Goal: Task Accomplishment & Management: Manage account settings

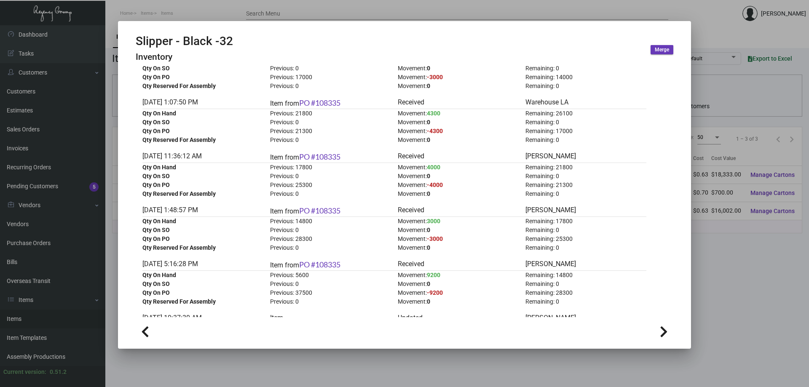
scroll to position [42, 0]
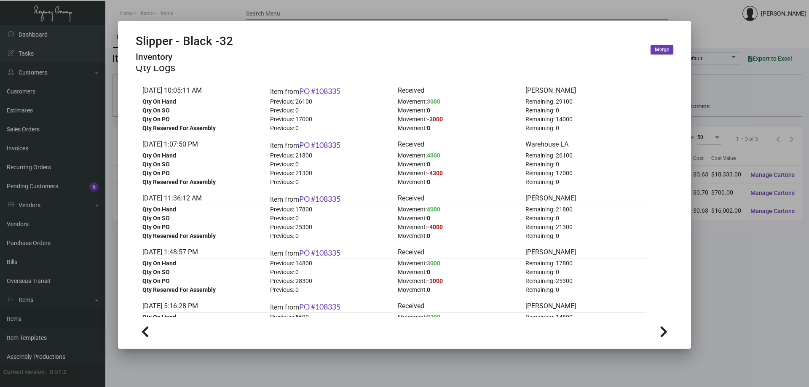
click at [61, 321] on div at bounding box center [404, 193] width 809 height 387
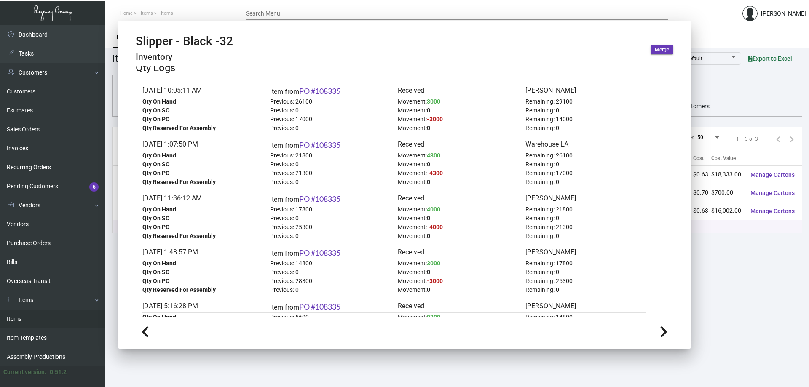
click at [61, 321] on link "Items" at bounding box center [52, 319] width 105 height 19
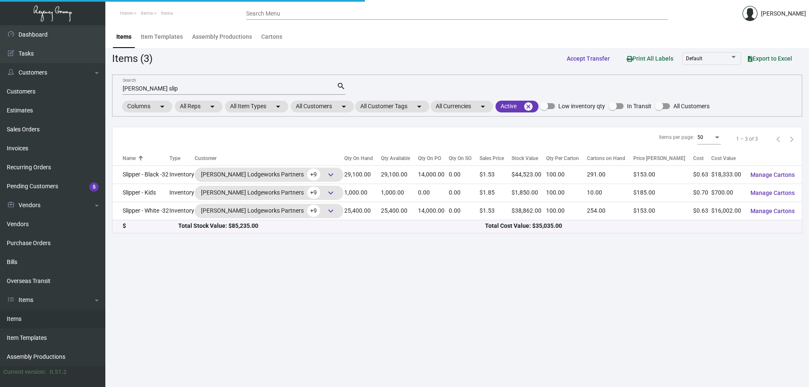
click at [61, 321] on link "Items" at bounding box center [52, 319] width 105 height 19
click at [72, 133] on link "Sales Orders" at bounding box center [52, 129] width 105 height 19
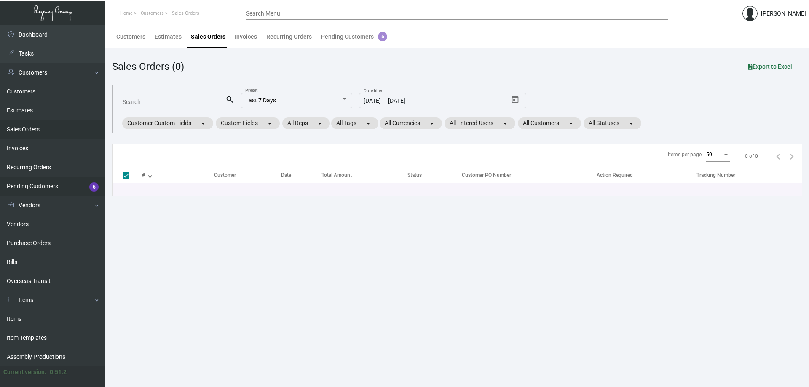
click at [50, 184] on link "Pending Customers 5" at bounding box center [52, 186] width 105 height 19
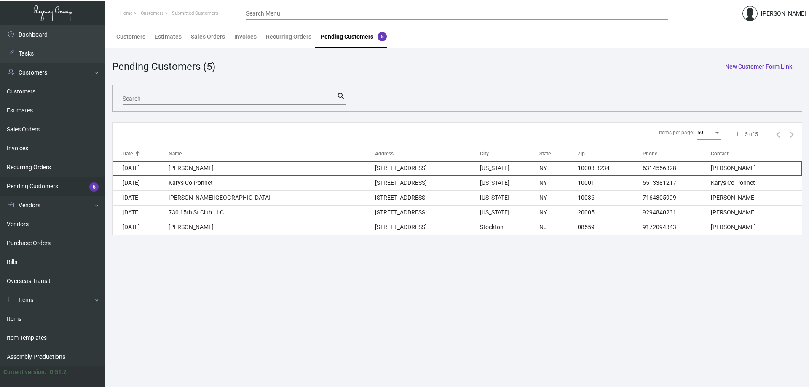
click at [313, 171] on td "[PERSON_NAME]" at bounding box center [271, 168] width 206 height 15
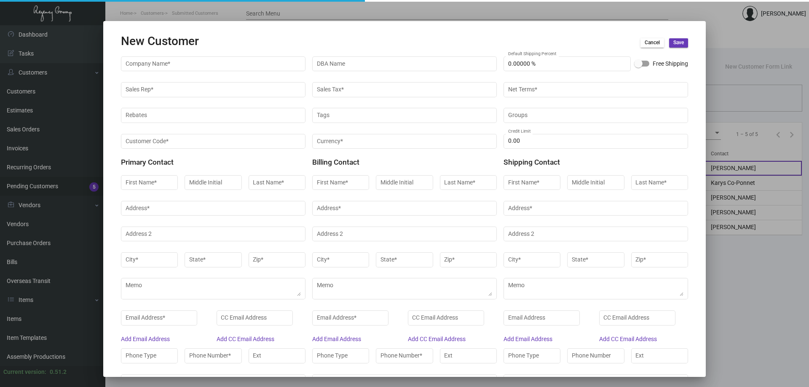
type input "[PERSON_NAME]"
type input "Operations"
type input "[PERSON_NAME]"
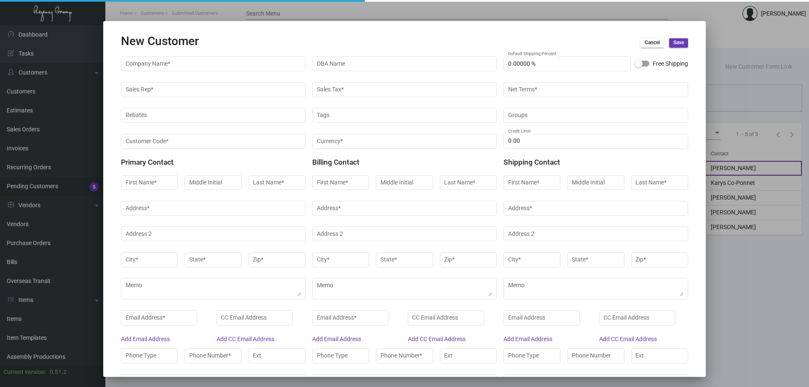
type input "[PERSON_NAME]"
type input "Operations"
type input "[PERSON_NAME]"
type input "Operations"
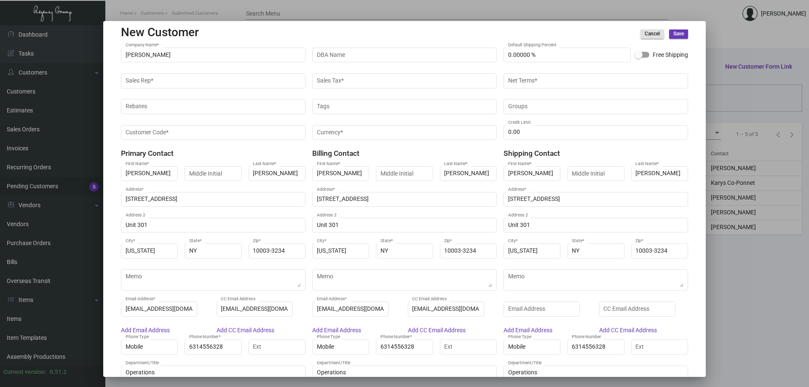
scroll to position [35, 0]
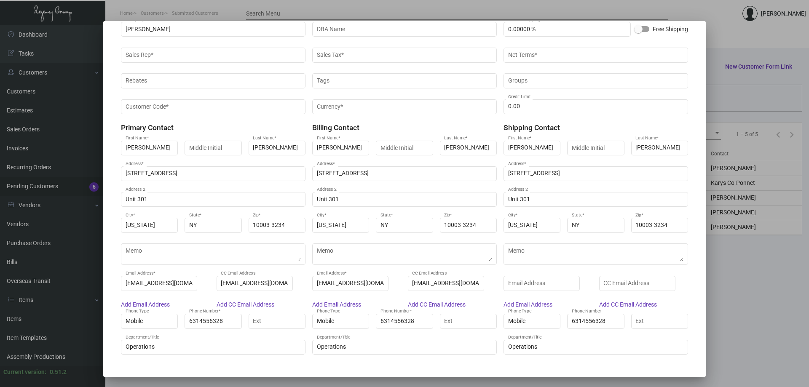
click at [43, 107] on div at bounding box center [404, 193] width 809 height 387
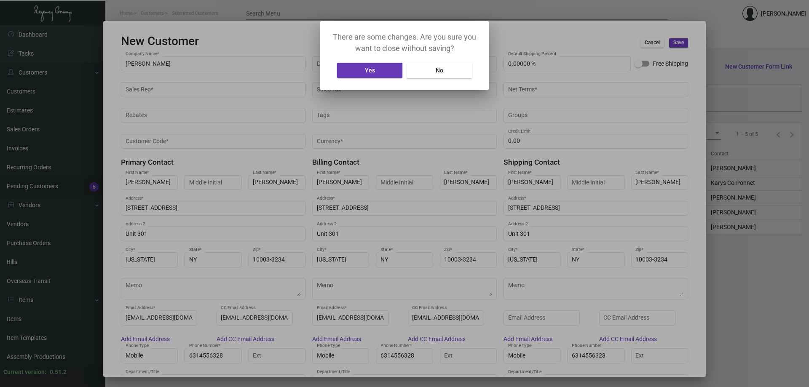
click at [463, 8] on div at bounding box center [404, 193] width 809 height 387
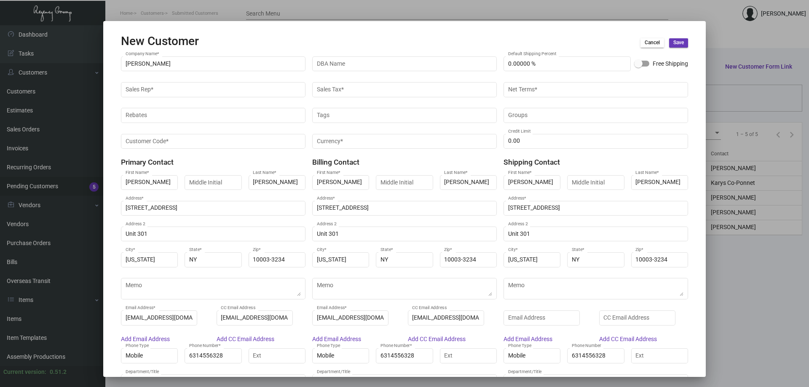
click at [644, 41] on span "Cancel" at bounding box center [651, 42] width 15 height 7
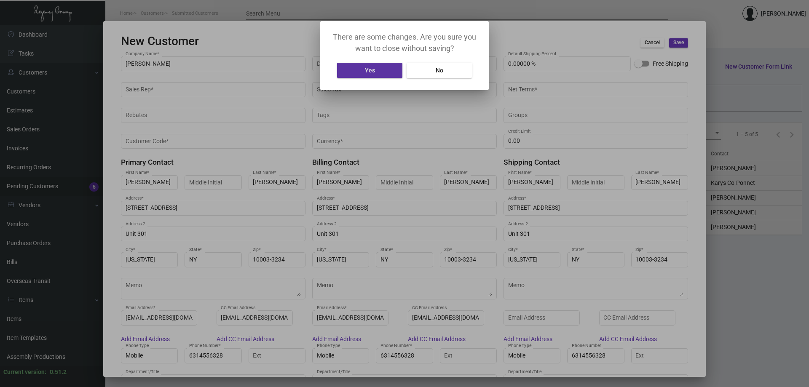
click at [381, 74] on button "Yes" at bounding box center [369, 70] width 65 height 15
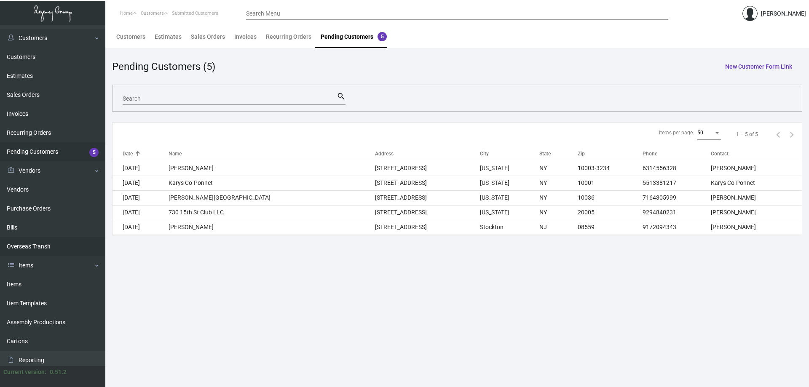
scroll to position [76, 0]
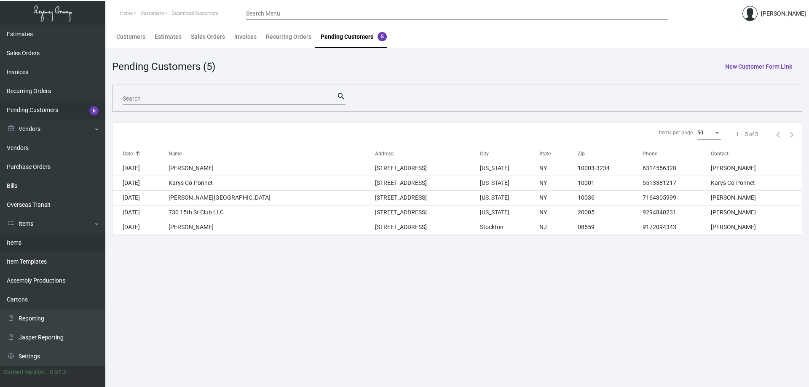
click at [43, 243] on link "Items" at bounding box center [52, 242] width 105 height 19
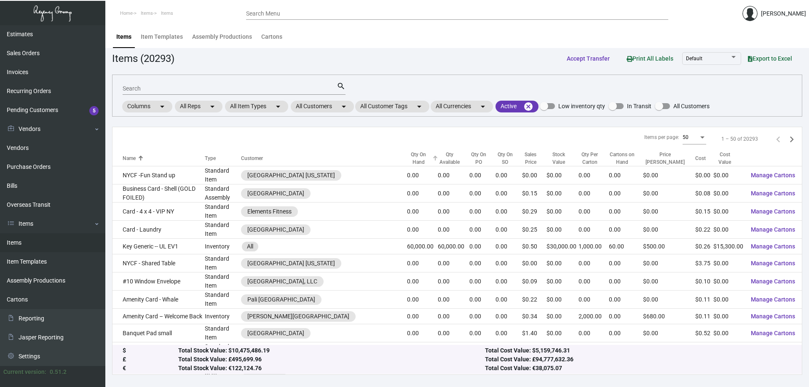
click at [407, 155] on div "Qty On Hand" at bounding box center [418, 158] width 23 height 15
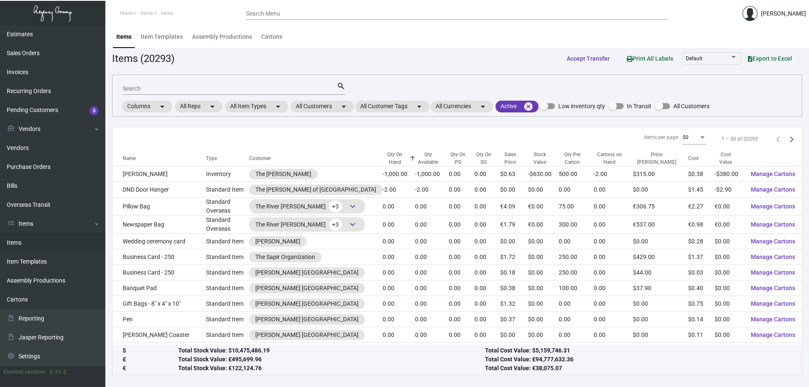
click at [382, 155] on div "Qty On Hand" at bounding box center [394, 158] width 25 height 15
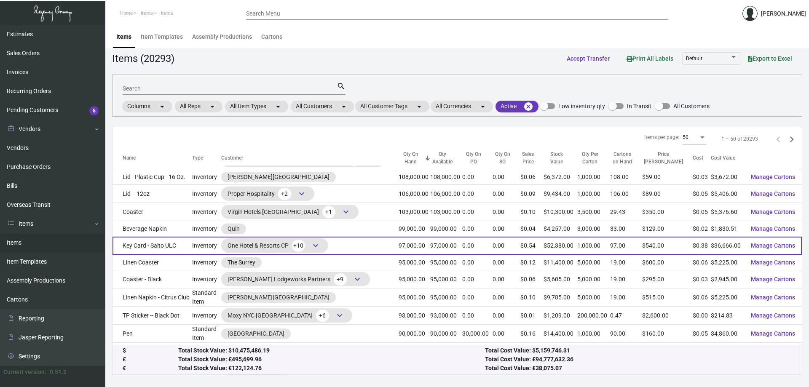
scroll to position [696, 0]
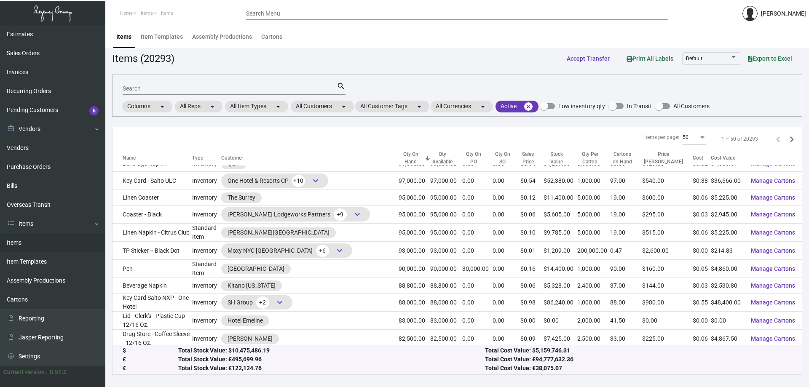
click at [158, 88] on input "Search" at bounding box center [230, 88] width 214 height 7
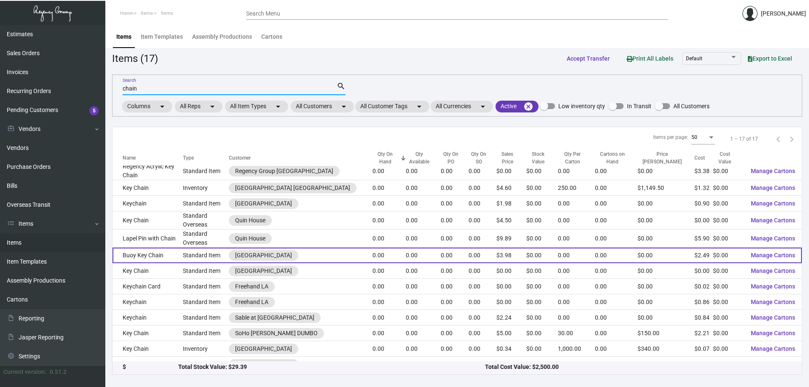
scroll to position [0, 0]
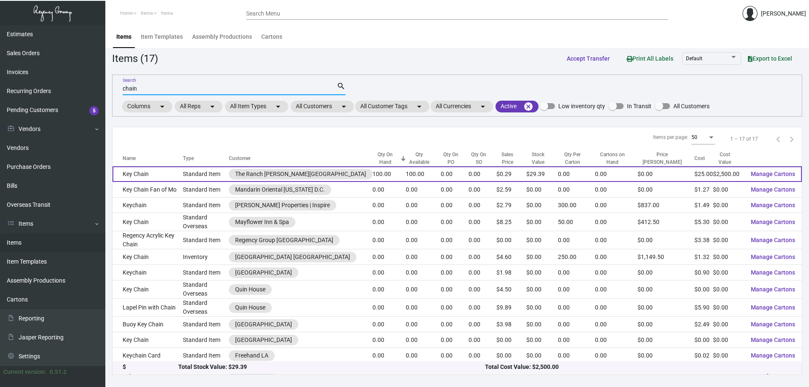
type input "chain"
click at [174, 172] on td "Key Chain" at bounding box center [147, 174] width 70 height 16
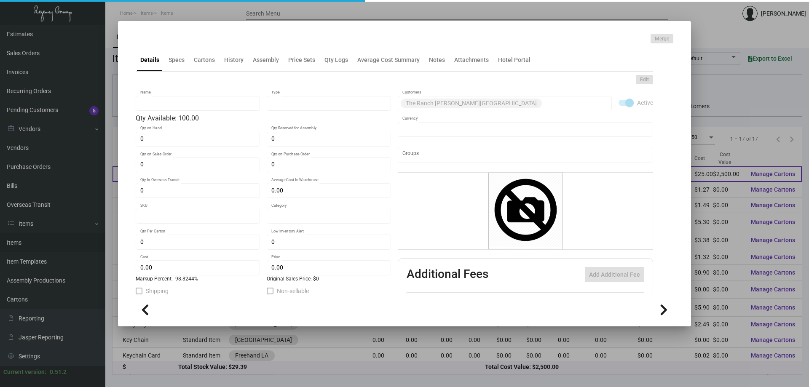
type input "Key Chain"
type input "Standard Item"
type input "100"
type input "$ 0.00"
type input "Trhv74-Key Chain-15"
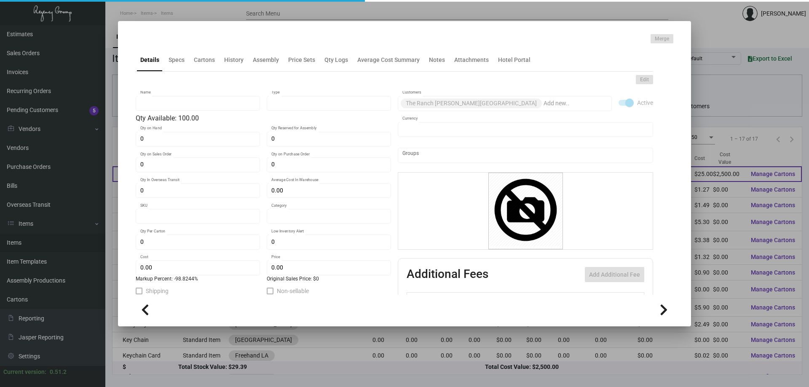
type input "Standard"
type input "$ 25.00"
type input "$ 0.2939"
checkbox input "true"
type input "United States Dollar $"
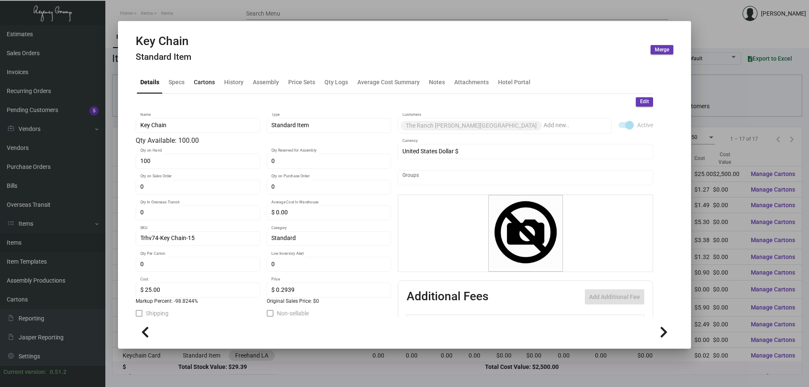
click at [198, 81] on div "Cartons" at bounding box center [204, 81] width 21 height 9
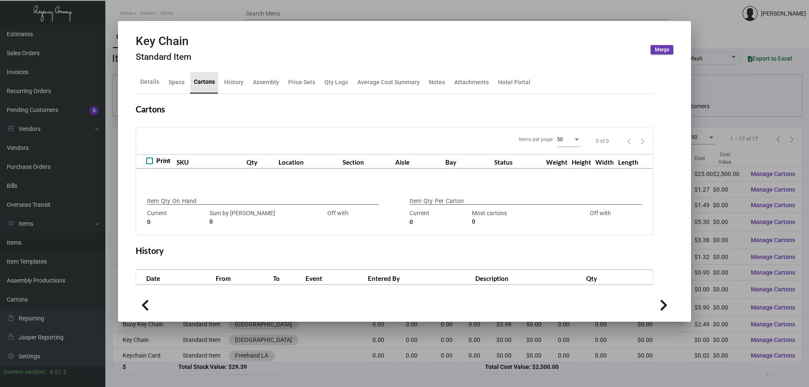
checkbox input "true"
type input "100"
type input "+100"
type input "0"
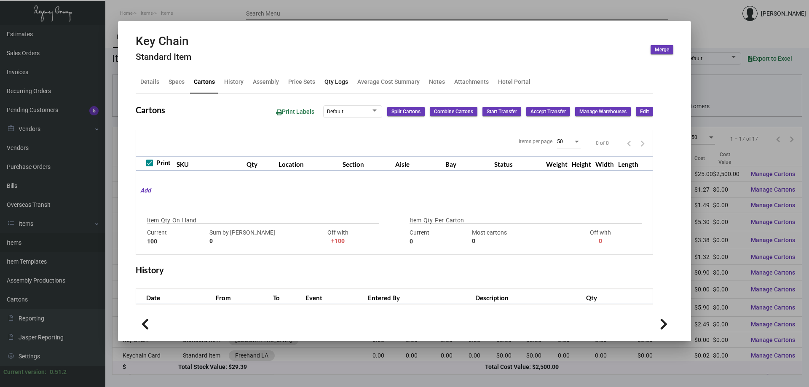
click at [343, 79] on div "Qty Logs" at bounding box center [336, 81] width 24 height 9
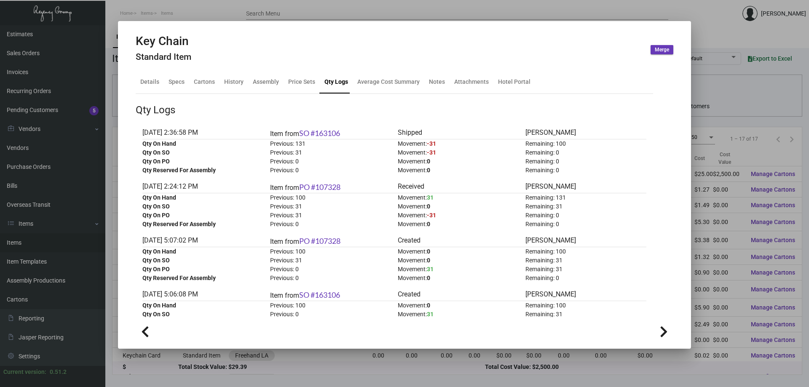
click at [180, 7] on div at bounding box center [404, 193] width 809 height 387
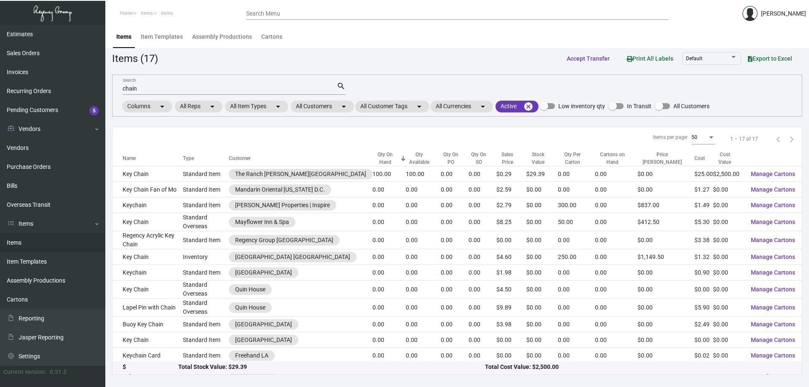
click at [372, 156] on div "Qty On Hand" at bounding box center [385, 158] width 26 height 15
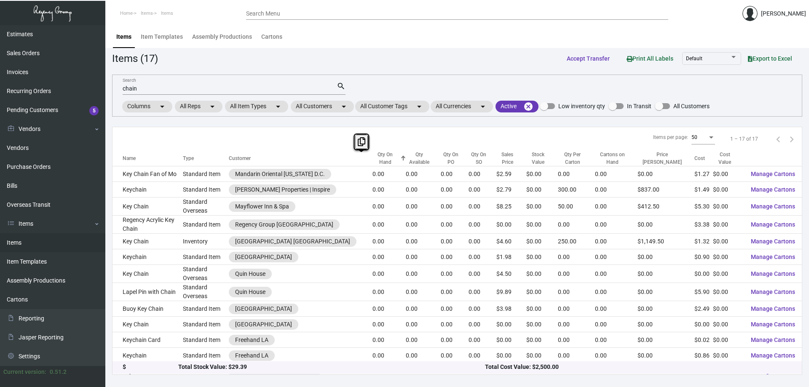
click at [372, 156] on div "Qty On Hand" at bounding box center [385, 158] width 26 height 15
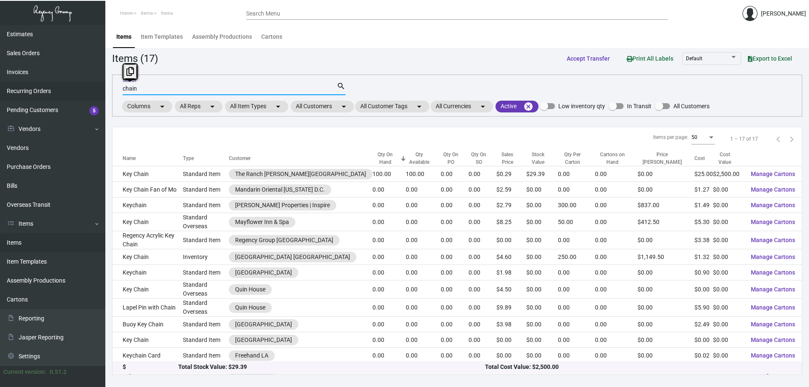
drag, startPoint x: 139, startPoint y: 88, endPoint x: 80, endPoint y: 96, distance: 59.9
click at [118, 90] on div "chain Search search Columns arrow_drop_down All Reps arrow_drop_down All Item T…" at bounding box center [457, 96] width 690 height 42
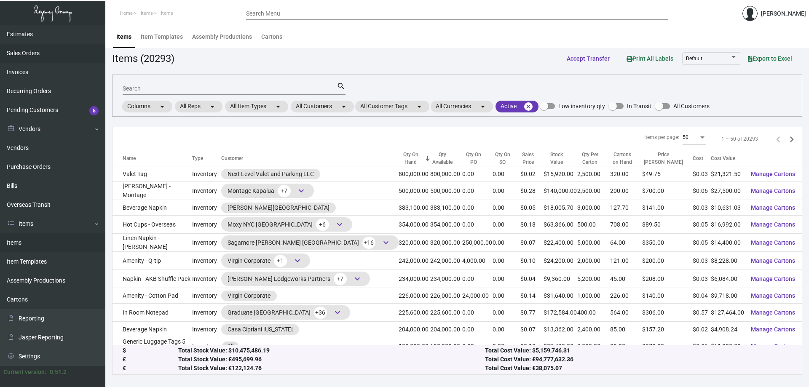
click at [44, 54] on link "Sales Orders" at bounding box center [52, 53] width 105 height 19
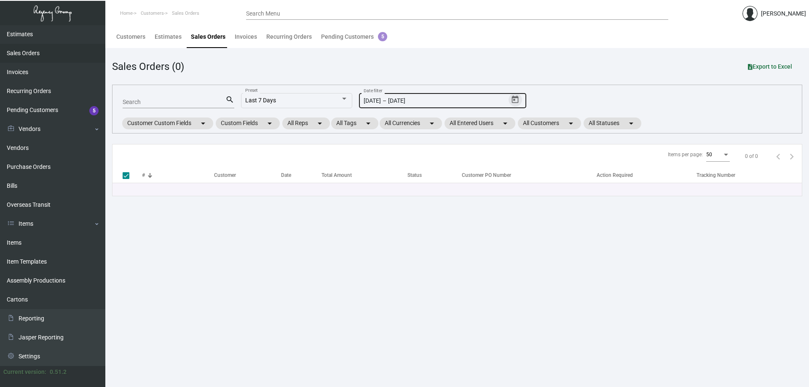
click at [510, 98] on button "Open calendar" at bounding box center [514, 99] width 13 height 13
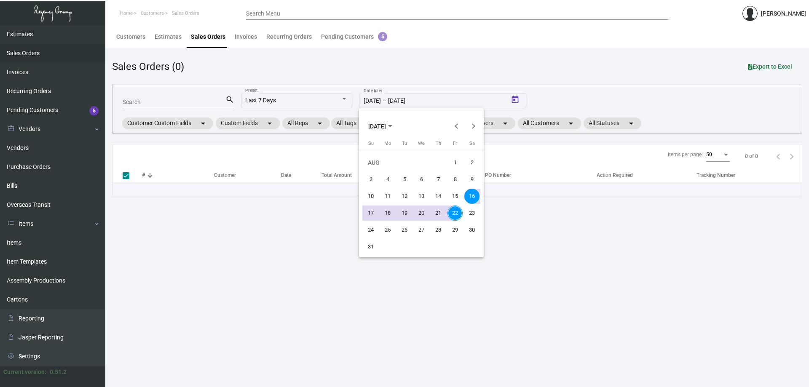
click at [307, 103] on div at bounding box center [404, 193] width 809 height 387
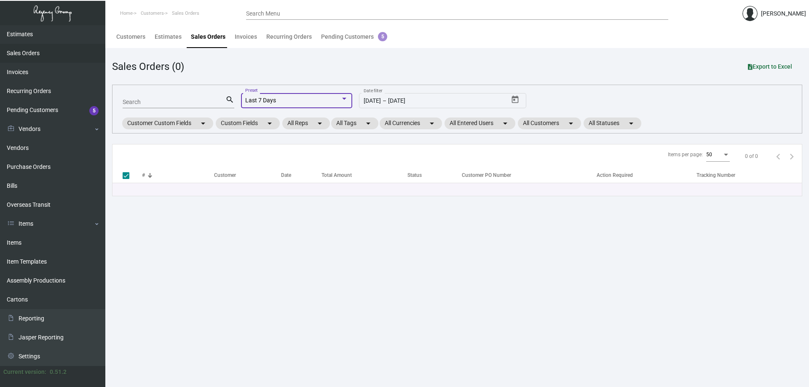
click at [307, 103] on div "Last 7 Days" at bounding box center [292, 100] width 95 height 7
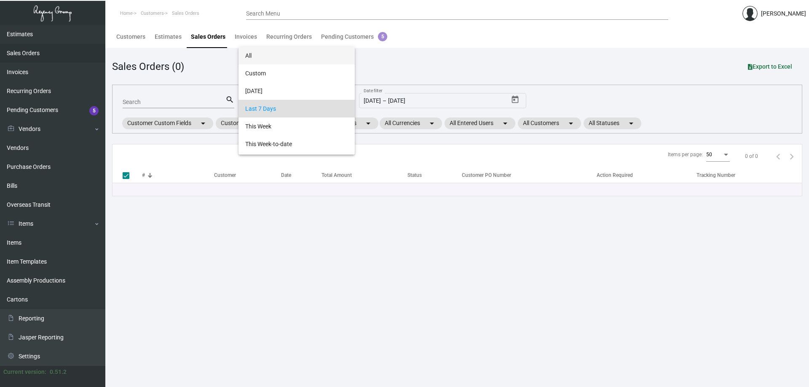
click at [284, 51] on span "All" at bounding box center [296, 56] width 103 height 18
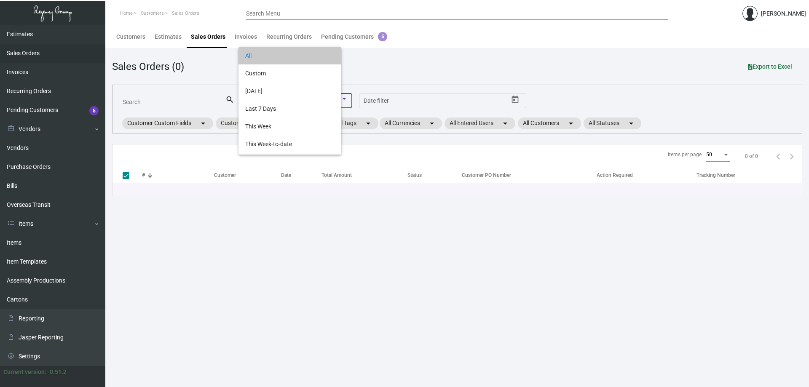
checkbox input "false"
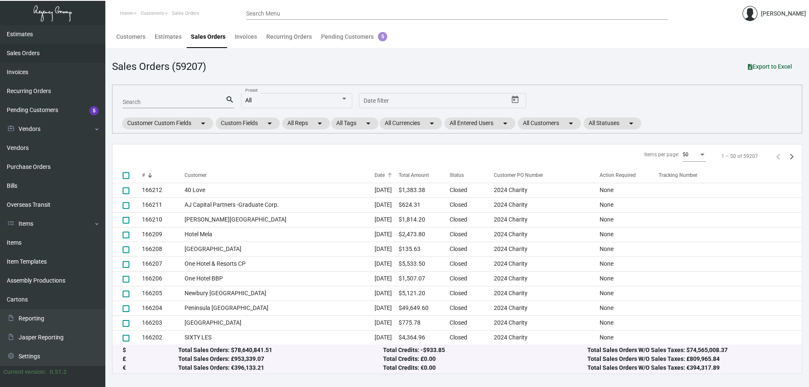
click at [387, 174] on div at bounding box center [389, 175] width 5 height 5
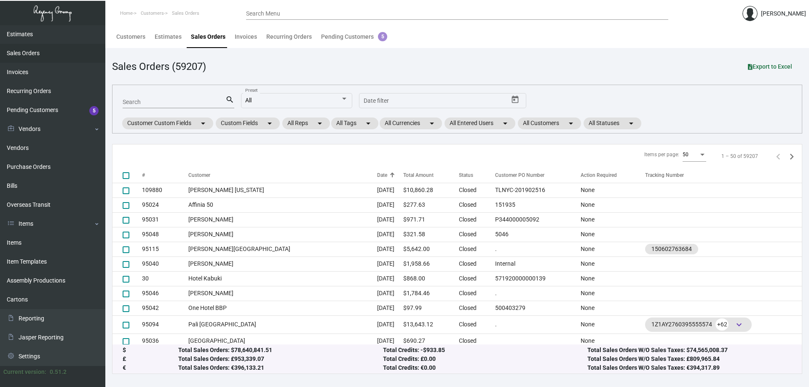
click at [377, 174] on div "Date" at bounding box center [390, 175] width 26 height 8
